Goal: Information Seeking & Learning: Understand process/instructions

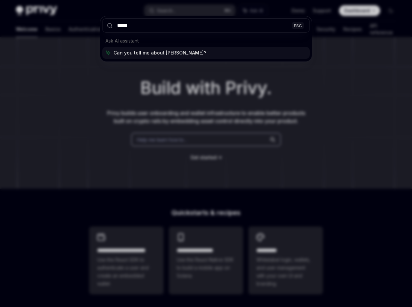
type input "******"
type textarea "*"
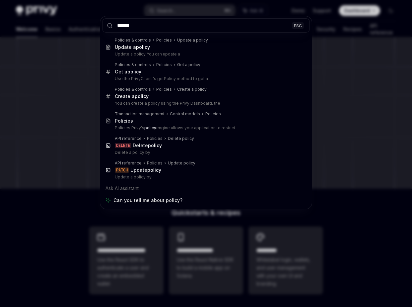
click at [175, 24] on input "******" at bounding box center [206, 25] width 208 height 14
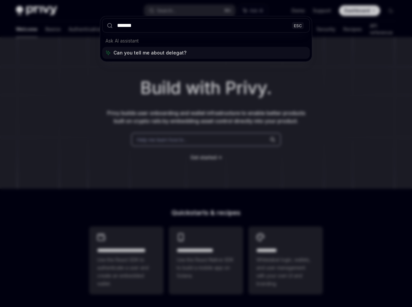
type input "********"
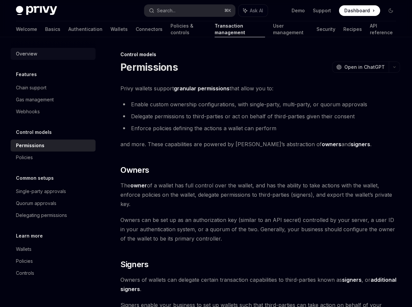
click at [54, 53] on div "Overview" at bounding box center [54, 54] width 76 height 8
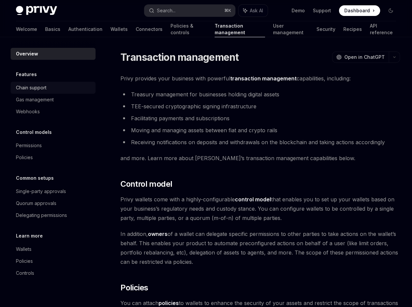
click at [53, 92] on link "Chain support" at bounding box center [53, 88] width 85 height 12
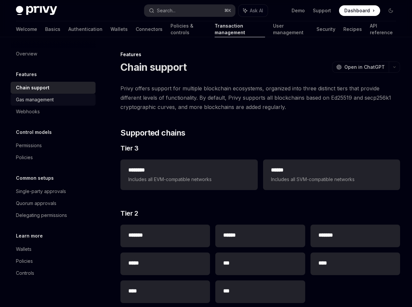
click at [52, 104] on link "Gas management" at bounding box center [53, 100] width 85 height 12
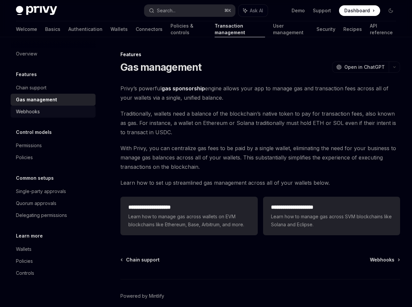
click at [52, 111] on div "Webhooks" at bounding box center [54, 112] width 76 height 8
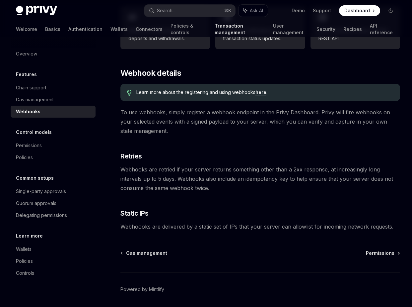
scroll to position [383, 0]
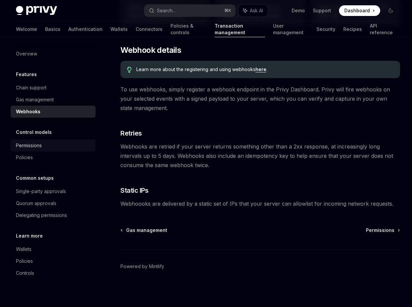
click at [43, 149] on link "Permissions" at bounding box center [53, 145] width 85 height 12
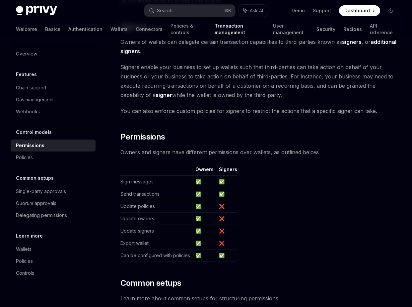
scroll to position [387, 0]
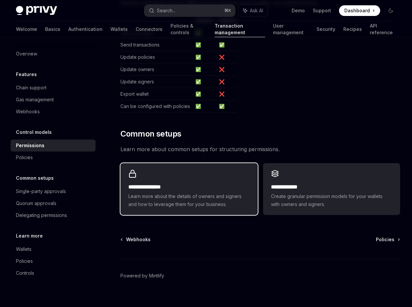
click at [184, 192] on span "Learn more about the details of owners and signers and how to leverage them for…" at bounding box center [188, 200] width 121 height 16
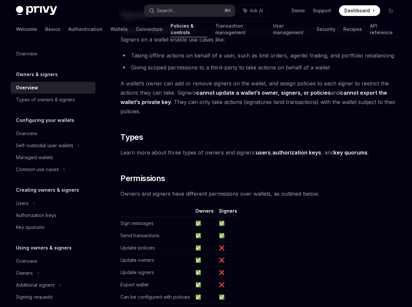
scroll to position [486, 0]
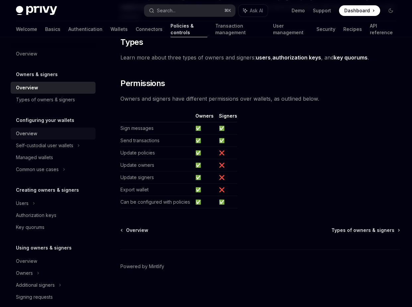
click at [56, 136] on div "Overview" at bounding box center [54, 133] width 76 height 8
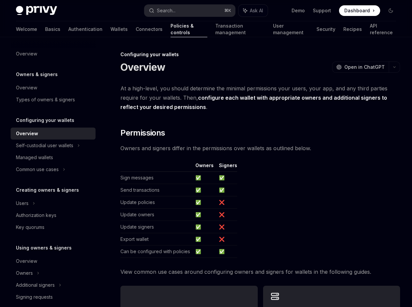
scroll to position [140, 0]
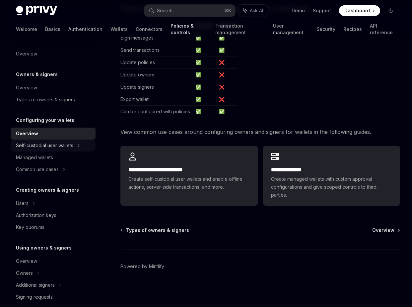
click at [60, 146] on div "Self-custodial user wallets" at bounding box center [44, 145] width 57 height 8
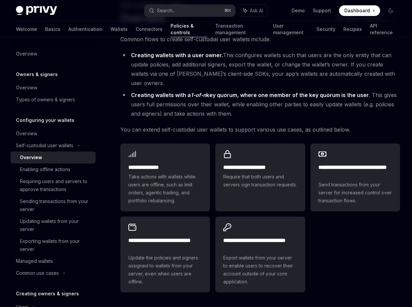
scroll to position [54, 0]
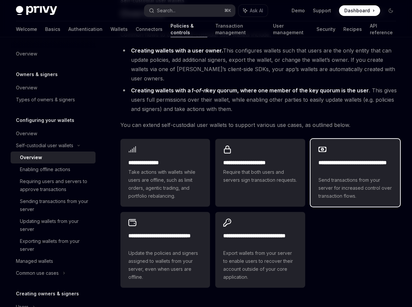
click at [376, 176] on span "Send transactions from your server for increased control over transaction flows." at bounding box center [356, 188] width 74 height 24
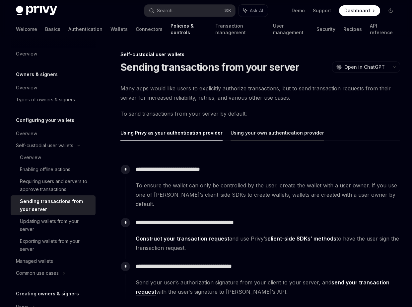
click at [271, 132] on button "Using your own authentication provider" at bounding box center [278, 133] width 94 height 16
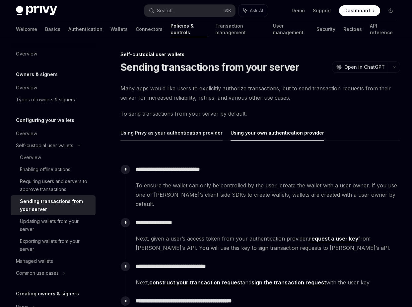
click at [202, 136] on button "Using Privy as your authentication provider" at bounding box center [171, 133] width 102 height 16
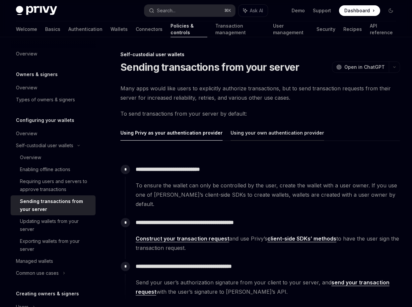
click at [249, 135] on button "Using your own authentication provider" at bounding box center [278, 133] width 94 height 16
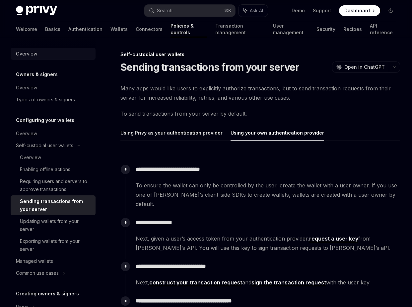
click at [49, 57] on div "Overview" at bounding box center [54, 54] width 76 height 8
type textarea "*"
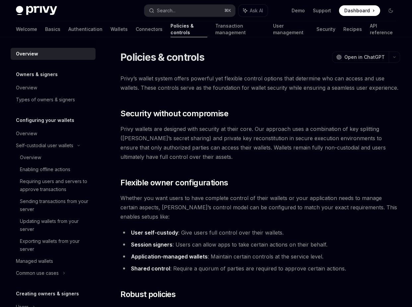
click at [198, 197] on span "Whether you want users to have complete control of their wallets or your applic…" at bounding box center [260, 207] width 280 height 28
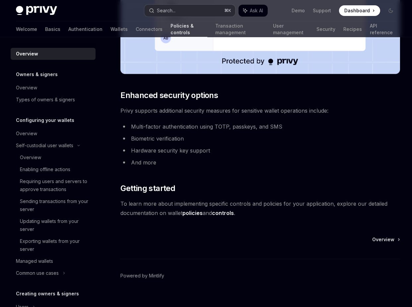
click at [187, 14] on button "Search... ⌘ K" at bounding box center [189, 11] width 91 height 12
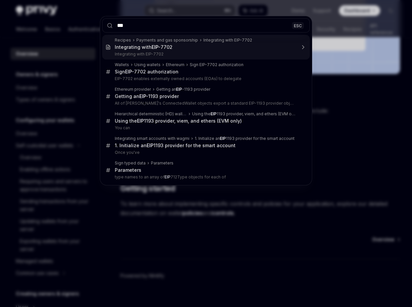
type input "****"
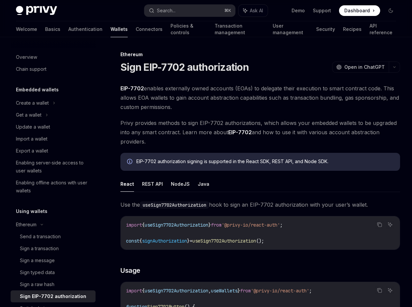
click at [337, 102] on span "EIP-7702 enables externally owned accounts (EOAs) to delegate their execution t…" at bounding box center [260, 98] width 280 height 28
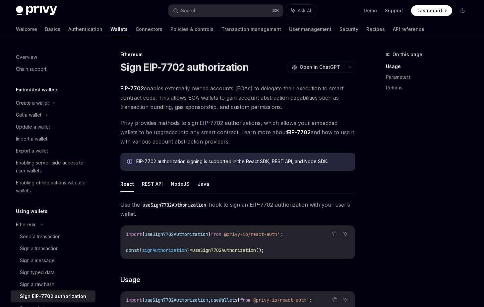
click at [173, 119] on span "Privy provides methods to sign EIP-7702 authorizations, which allows your embed…" at bounding box center [237, 132] width 235 height 28
type textarea "*"
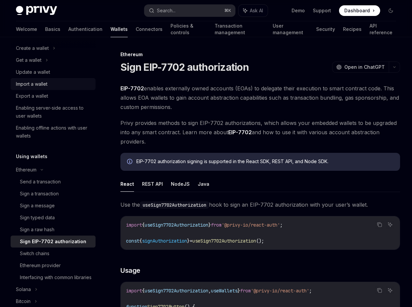
scroll to position [55, 0]
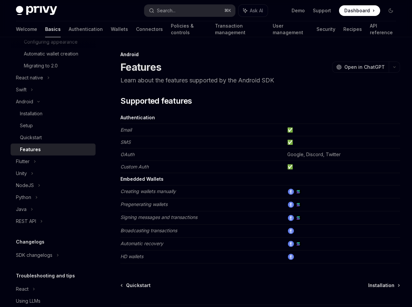
scroll to position [202, 0]
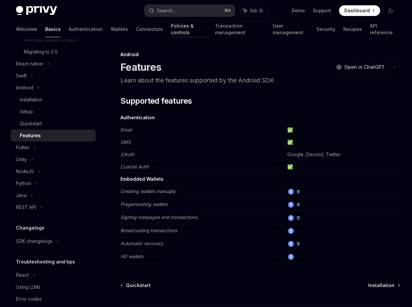
click at [171, 26] on link "Policies & controls" at bounding box center [189, 29] width 36 height 16
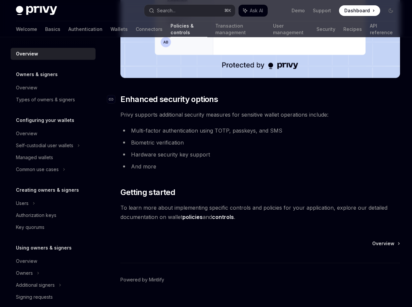
scroll to position [537, 0]
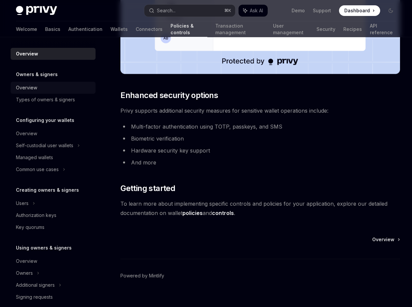
click at [88, 89] on div "Overview" at bounding box center [54, 88] width 76 height 8
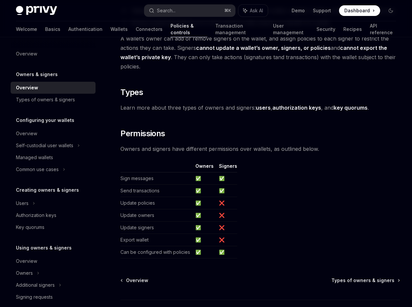
scroll to position [486, 0]
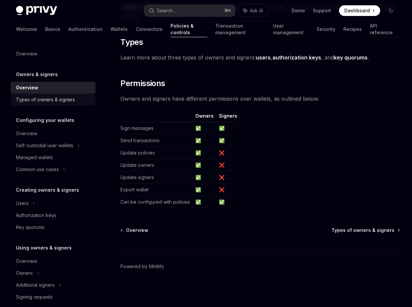
click at [79, 99] on div "Types of owners & signers" at bounding box center [54, 100] width 76 height 8
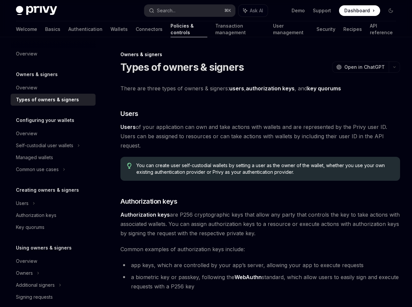
scroll to position [219, 0]
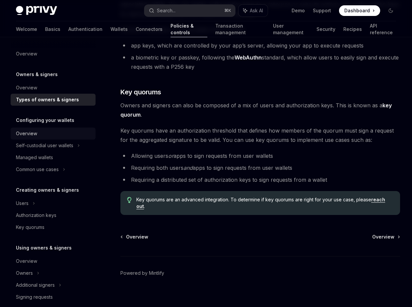
click at [53, 133] on div "Overview" at bounding box center [54, 133] width 76 height 8
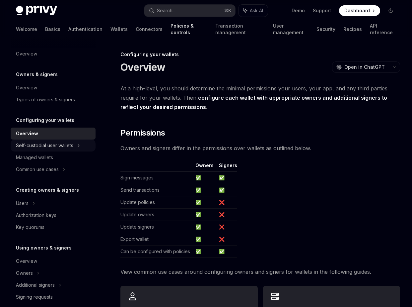
click at [52, 148] on div "Self-custodial user wallets" at bounding box center [44, 145] width 57 height 8
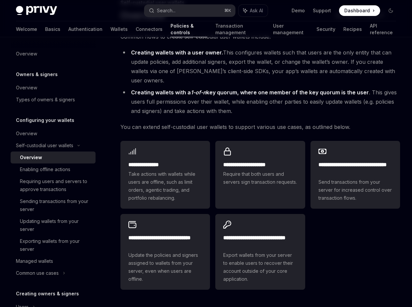
scroll to position [58, 0]
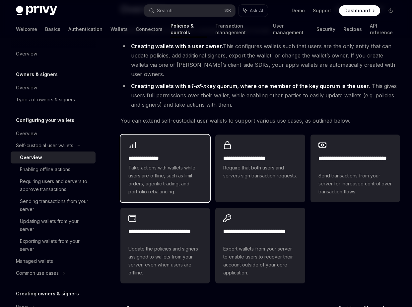
click at [196, 154] on h2 "**********" at bounding box center [165, 158] width 74 height 8
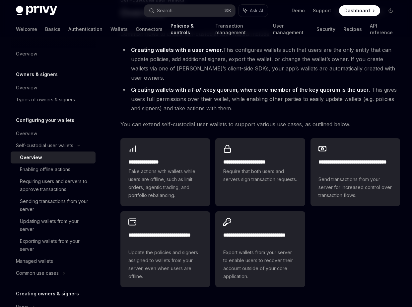
scroll to position [58, 0]
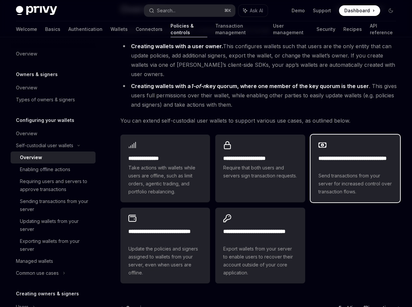
click at [319, 154] on h2 "**********" at bounding box center [356, 162] width 74 height 16
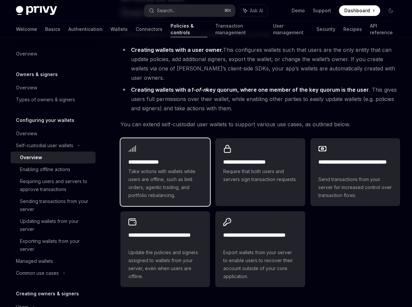
scroll to position [58, 0]
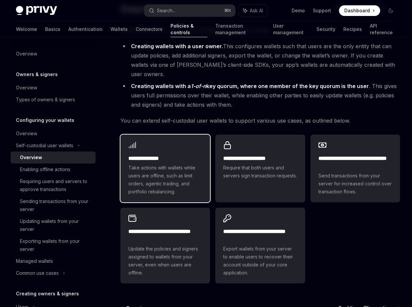
click at [158, 170] on span "Take actions with wallets while users are offline, such as limit orders, agenti…" at bounding box center [165, 180] width 74 height 32
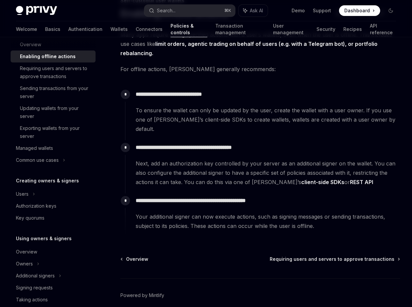
scroll to position [118, 0]
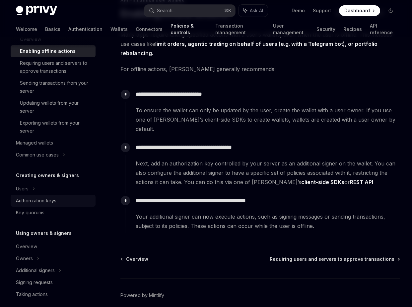
click at [58, 198] on div "Authorization keys" at bounding box center [54, 200] width 76 height 8
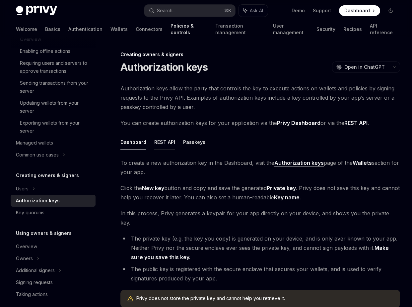
click at [163, 146] on button "REST API" at bounding box center [164, 142] width 21 height 16
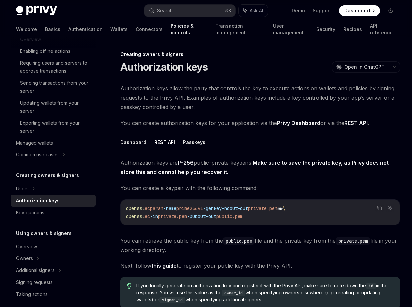
click at [246, 188] on span "You can create a keypair with the following command:" at bounding box center [260, 187] width 280 height 9
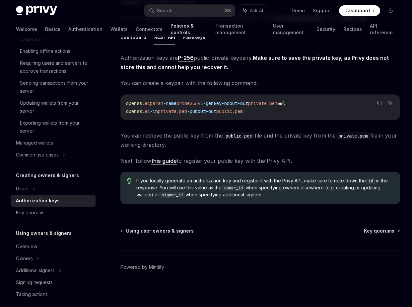
click at [169, 161] on link "this guide" at bounding box center [164, 160] width 26 height 7
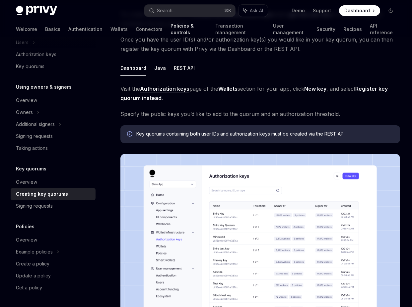
scroll to position [71, 0]
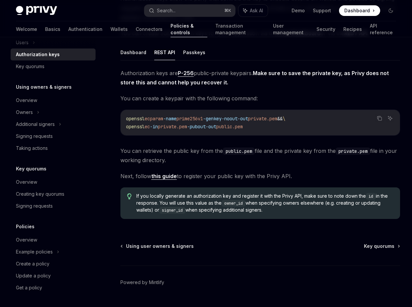
scroll to position [90, 0]
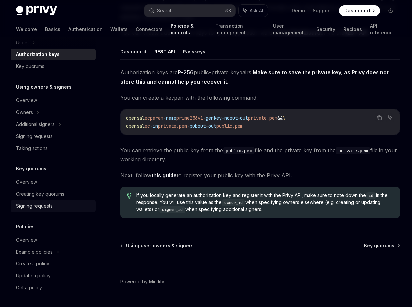
click at [68, 207] on div "Signing requests" at bounding box center [54, 206] width 76 height 8
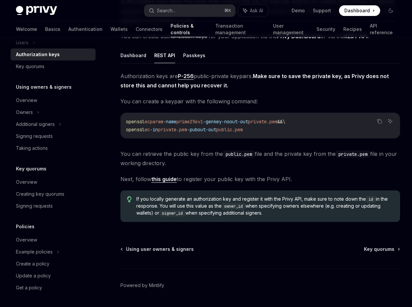
scroll to position [90, 0]
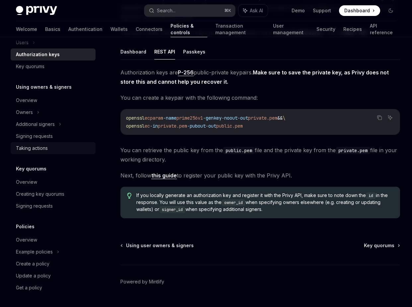
click at [58, 149] on div "Taking actions" at bounding box center [54, 148] width 76 height 8
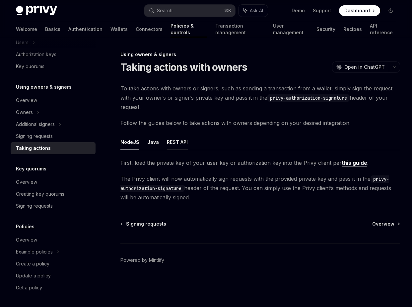
click at [175, 142] on button "REST API" at bounding box center [177, 142] width 21 height 16
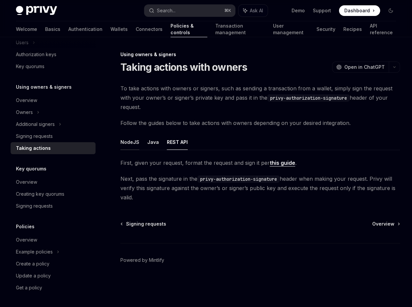
click at [127, 146] on button "NodeJS" at bounding box center [129, 142] width 19 height 16
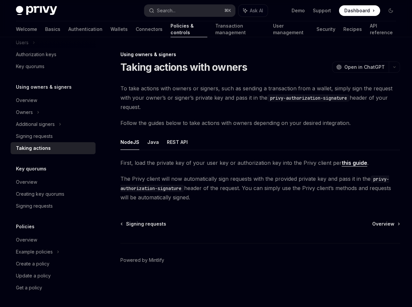
click at [354, 164] on link "this guide" at bounding box center [355, 162] width 26 height 7
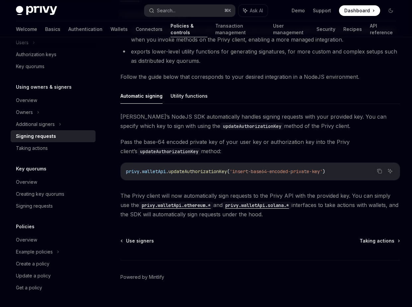
scroll to position [163, 0]
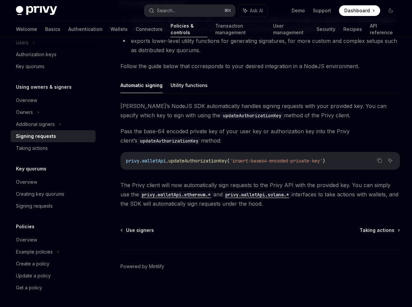
click at [190, 196] on code "privy.walletApi.ethereum.*" at bounding box center [176, 194] width 74 height 7
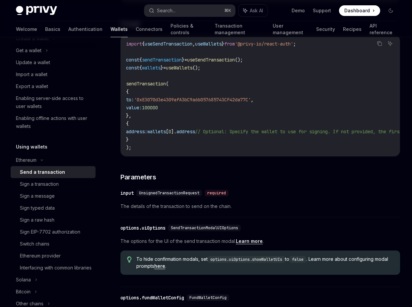
scroll to position [148, 0]
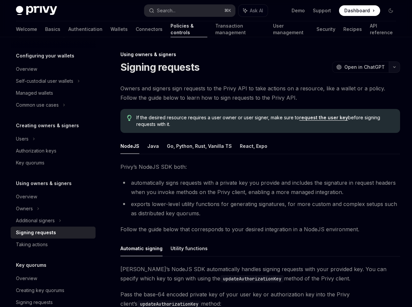
click at [395, 64] on button "button" at bounding box center [394, 66] width 11 height 11
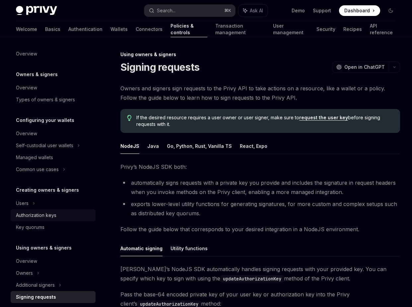
click at [49, 215] on div "Authorization keys" at bounding box center [36, 215] width 40 height 8
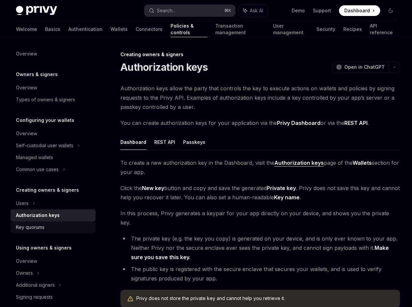
click at [48, 227] on div "Key quorums" at bounding box center [54, 227] width 76 height 8
type textarea "*"
